Goal: Task Accomplishment & Management: Use online tool/utility

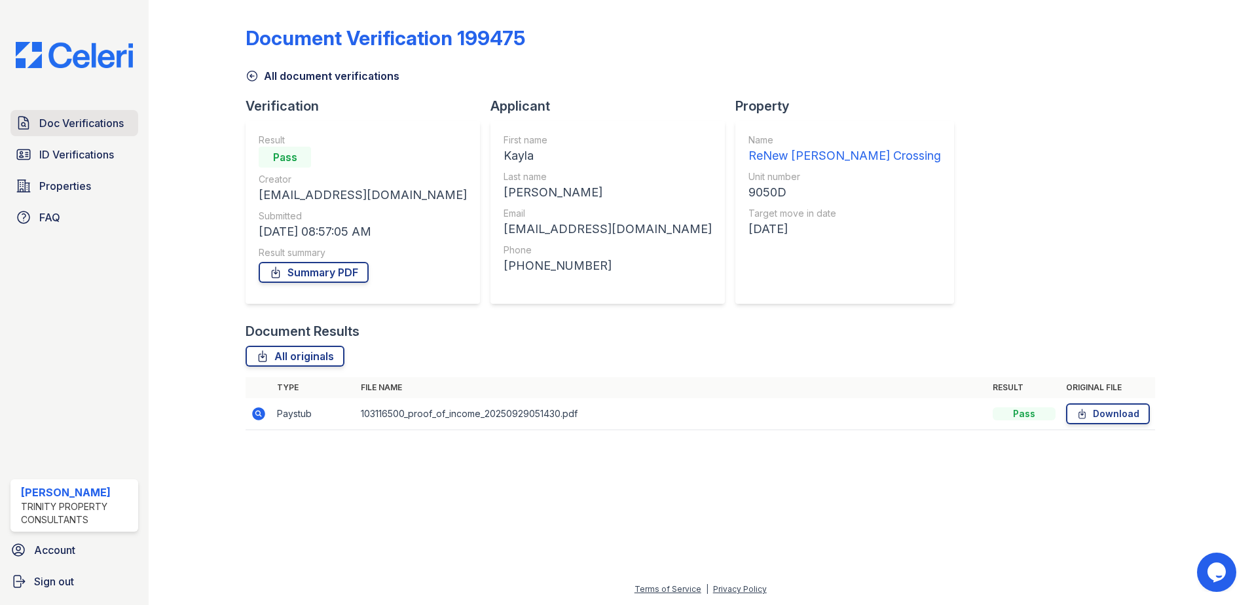
click at [43, 126] on span "Doc Verifications" at bounding box center [81, 123] width 84 height 16
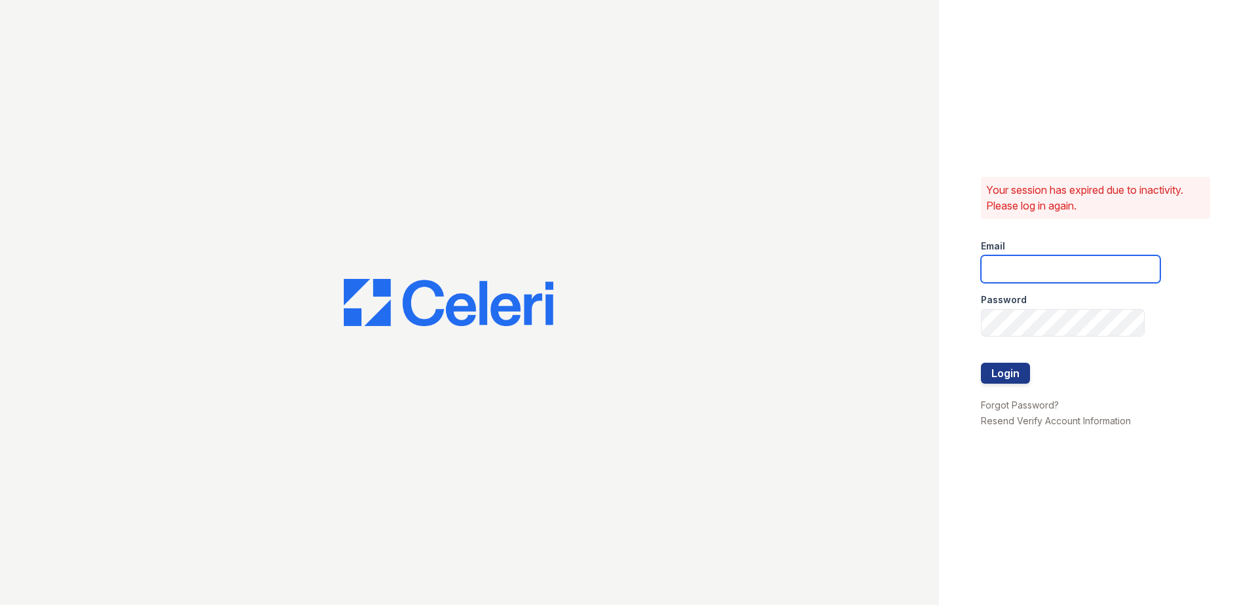
type input "[EMAIL_ADDRESS][DOMAIN_NAME]"
click at [1022, 382] on button "Login" at bounding box center [1005, 373] width 49 height 21
